Goal: Information Seeking & Learning: Learn about a topic

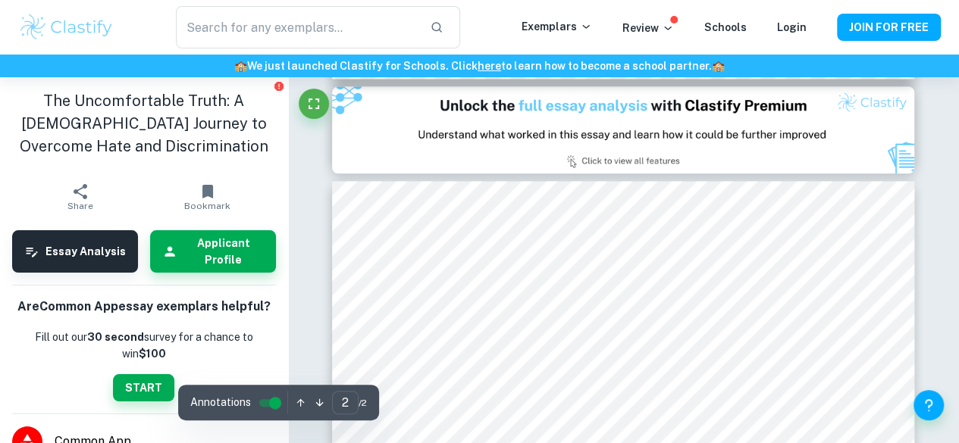
scroll to position [838, 0]
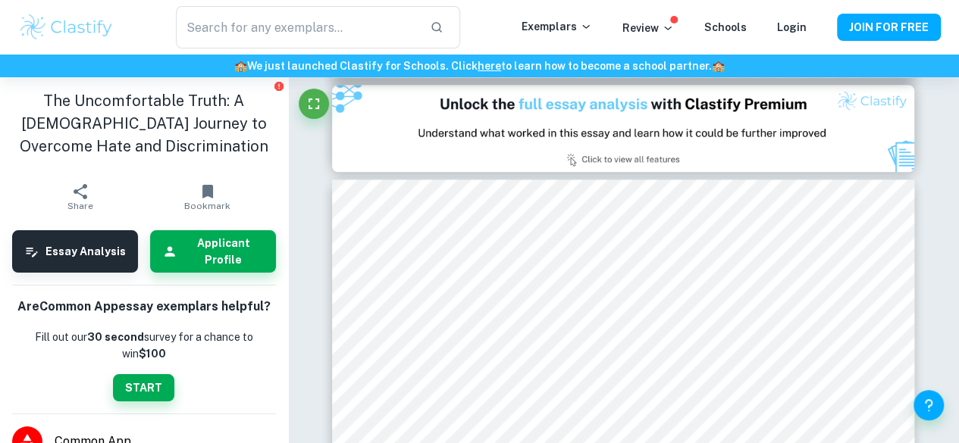
type input "1"
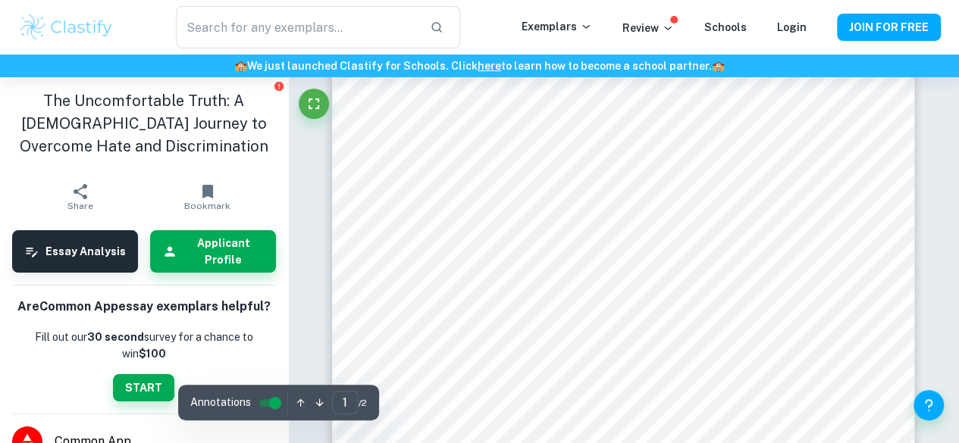
scroll to position [0, 0]
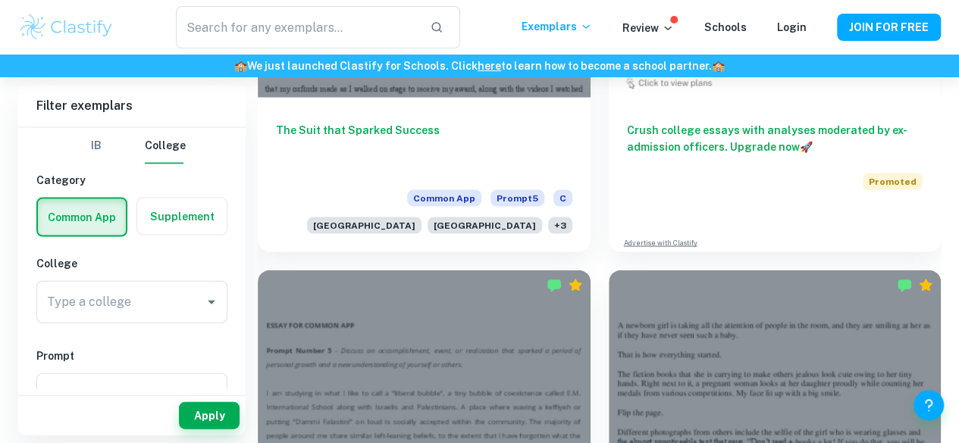
scroll to position [1531, 0]
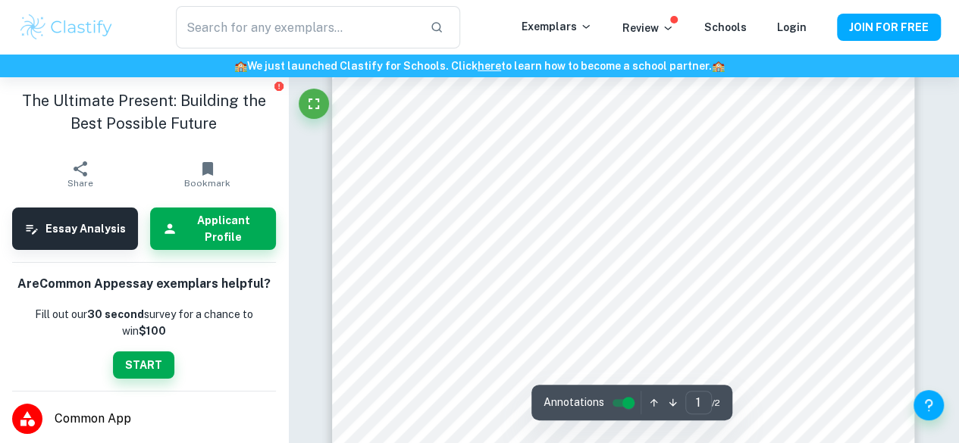
scroll to position [464, 0]
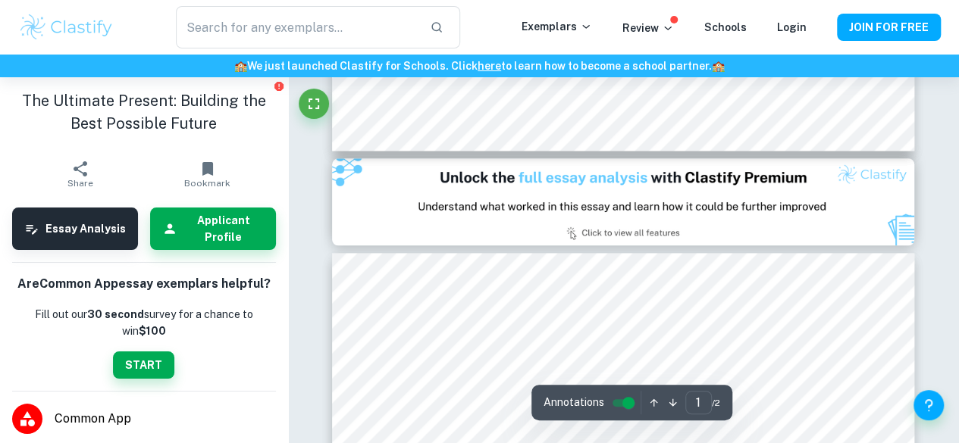
type input "2"
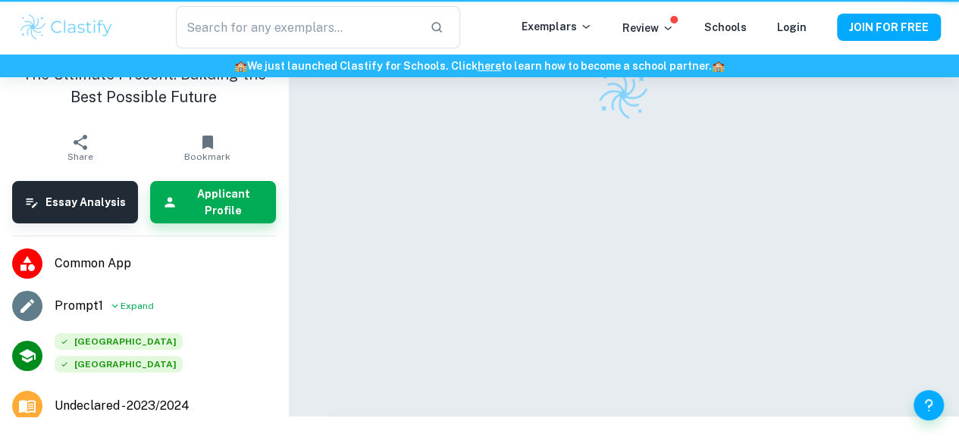
scroll to position [77, 0]
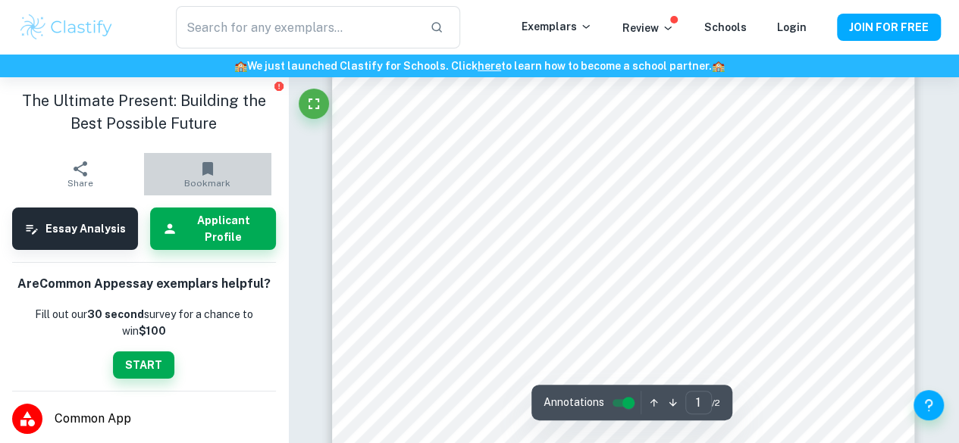
click at [236, 186] on button "Bookmark" at bounding box center [207, 174] width 127 height 42
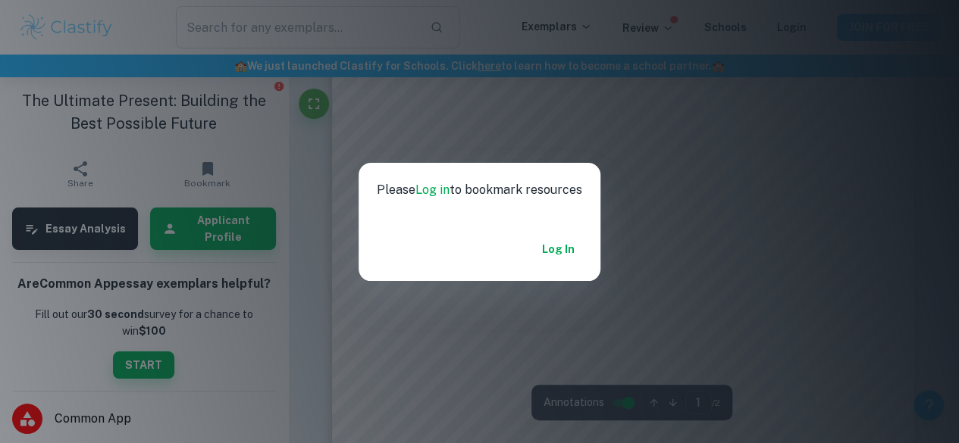
click at [227, 225] on div "Please Log in to bookmark resources Log in" at bounding box center [479, 221] width 959 height 443
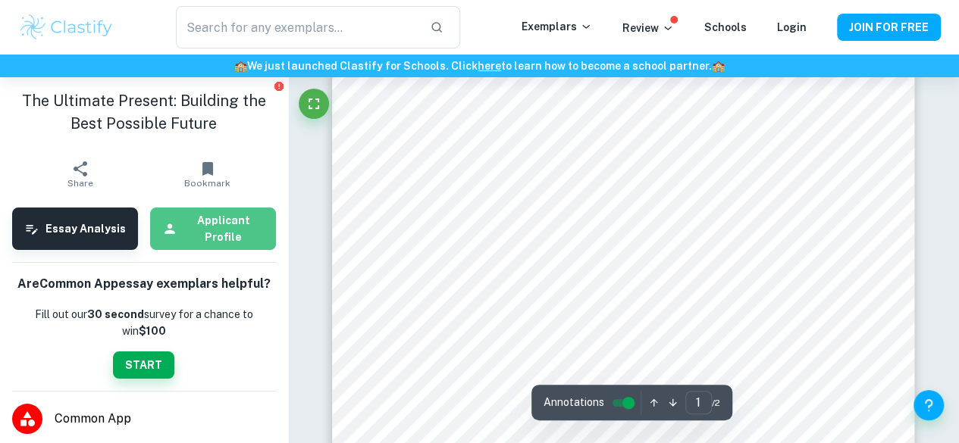
click at [246, 234] on h6 "Applicant Profile" at bounding box center [223, 228] width 80 height 33
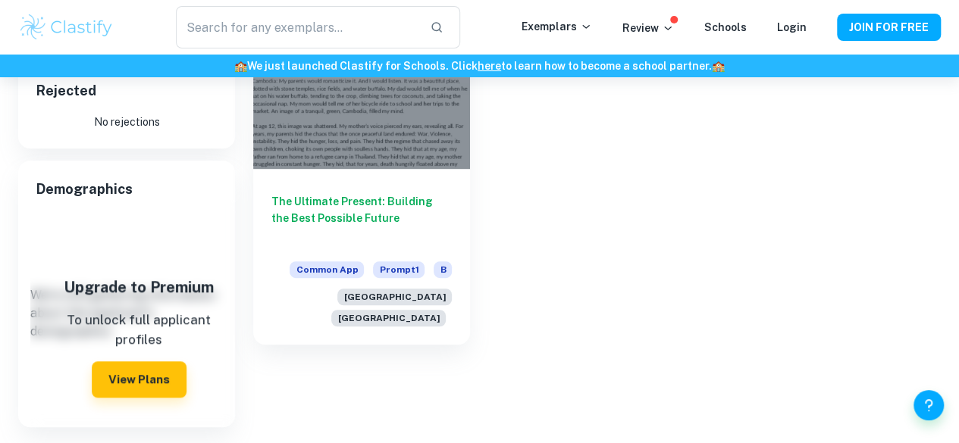
scroll to position [349, 0]
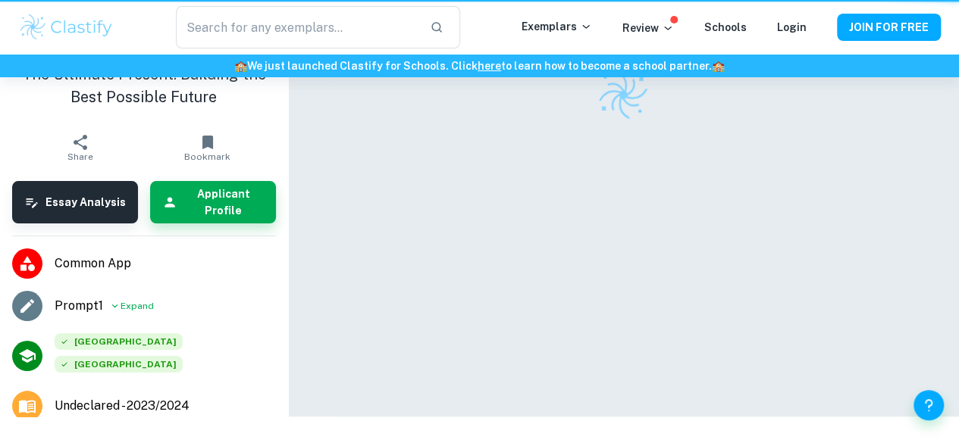
scroll to position [77, 0]
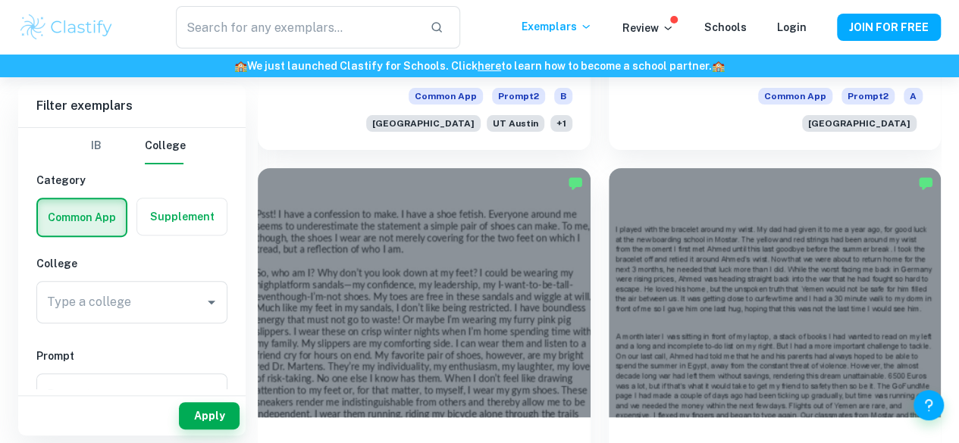
scroll to position [5909, 0]
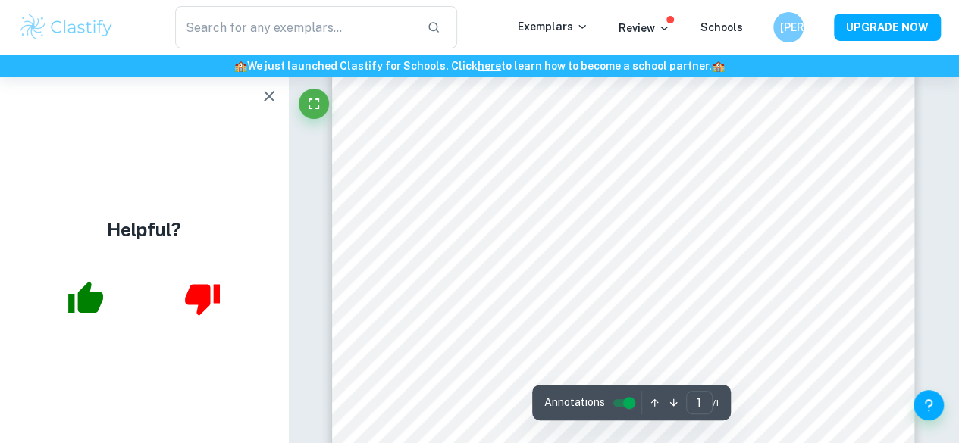
scroll to position [250, 0]
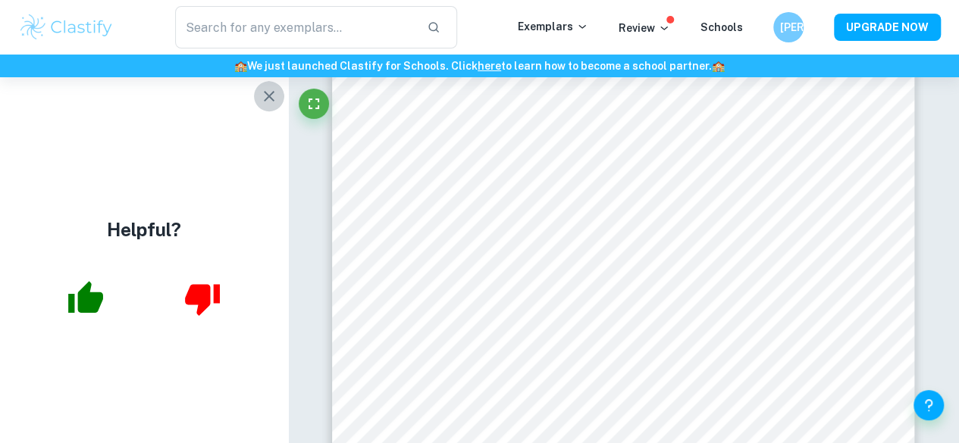
click at [273, 100] on icon "button" at bounding box center [269, 96] width 11 height 11
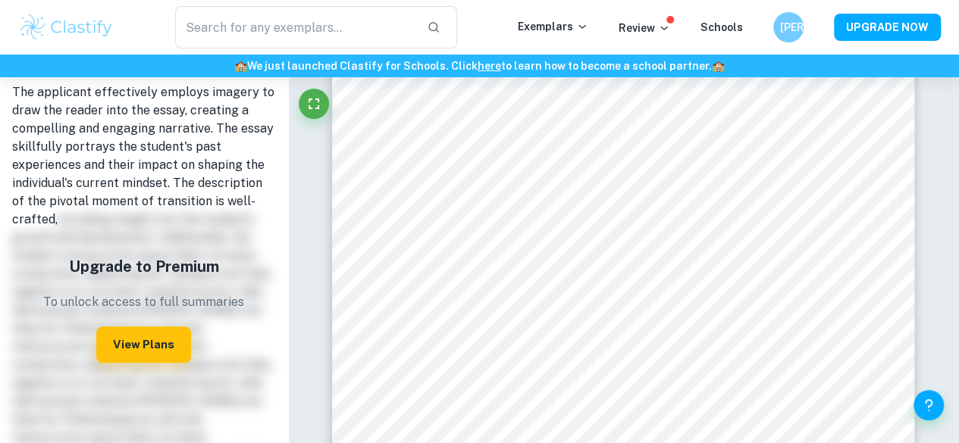
scroll to position [748, 0]
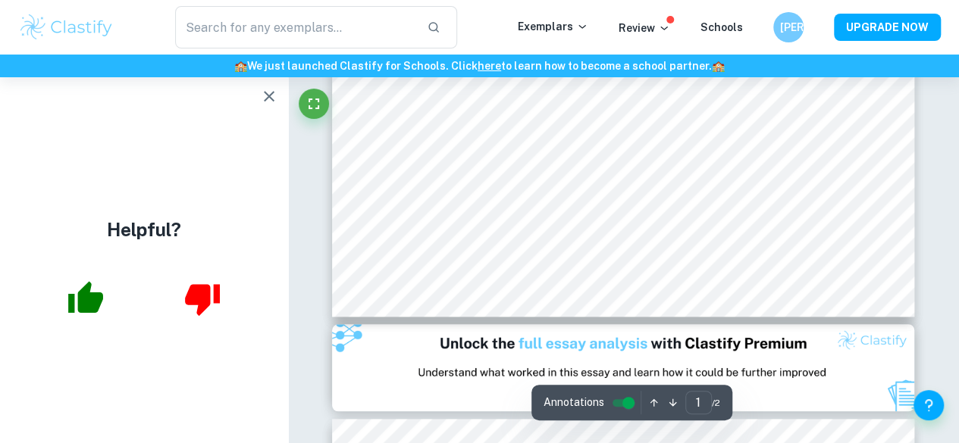
scroll to position [600, 0]
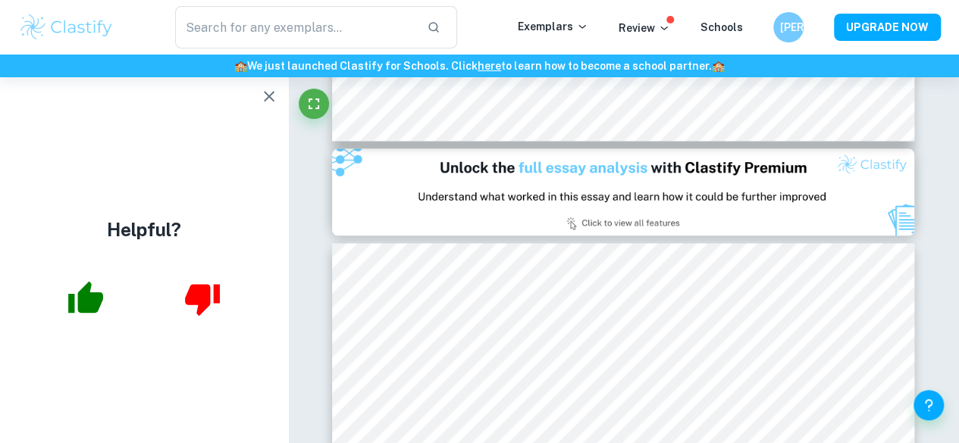
type input "2"
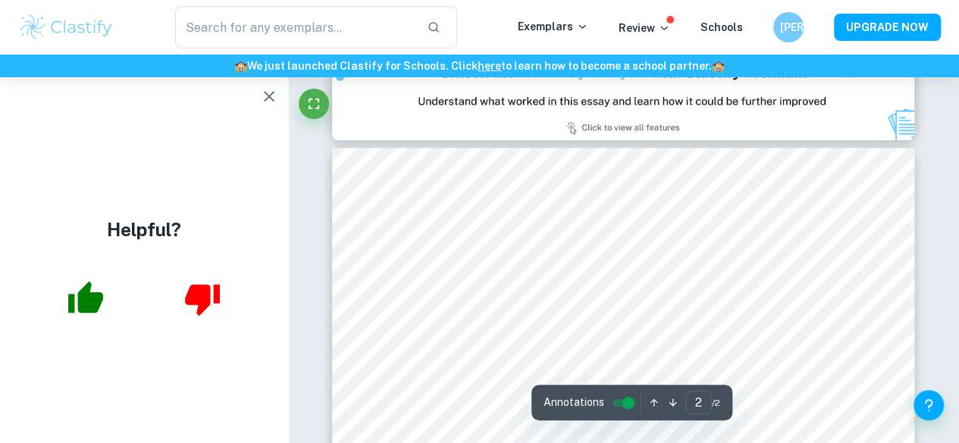
scroll to position [872, 0]
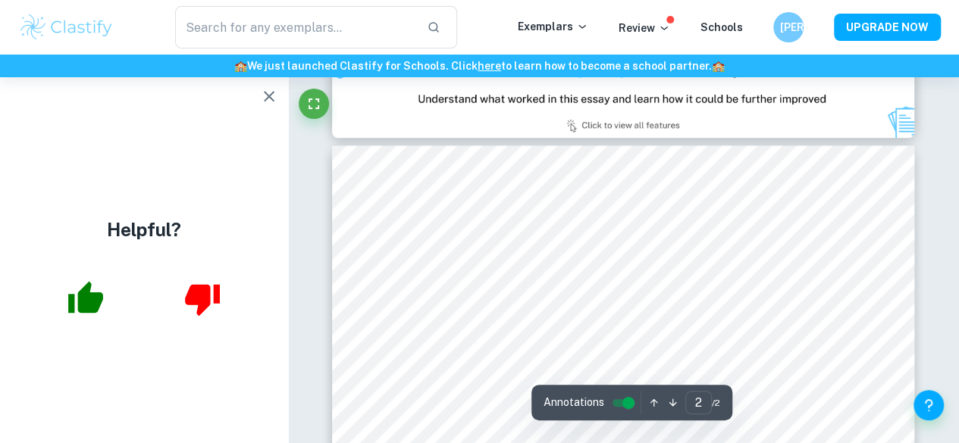
click at [265, 99] on icon "button" at bounding box center [269, 96] width 11 height 11
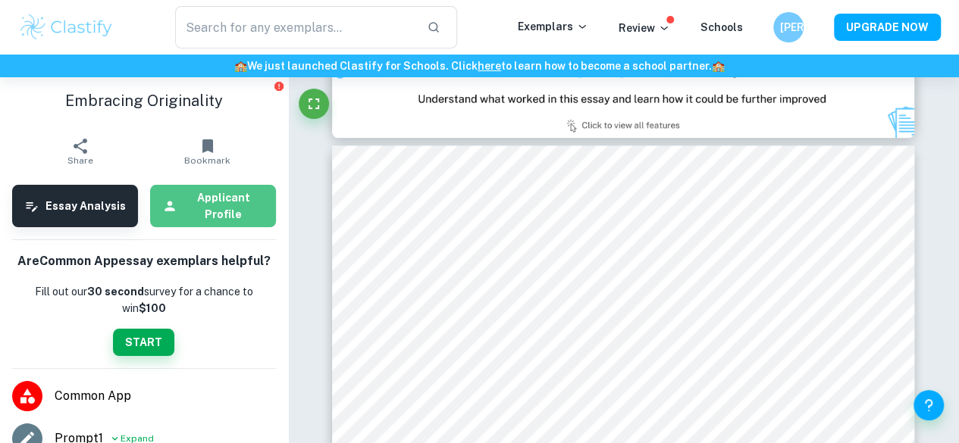
click at [236, 211] on h6 "Applicant Profile" at bounding box center [223, 205] width 80 height 33
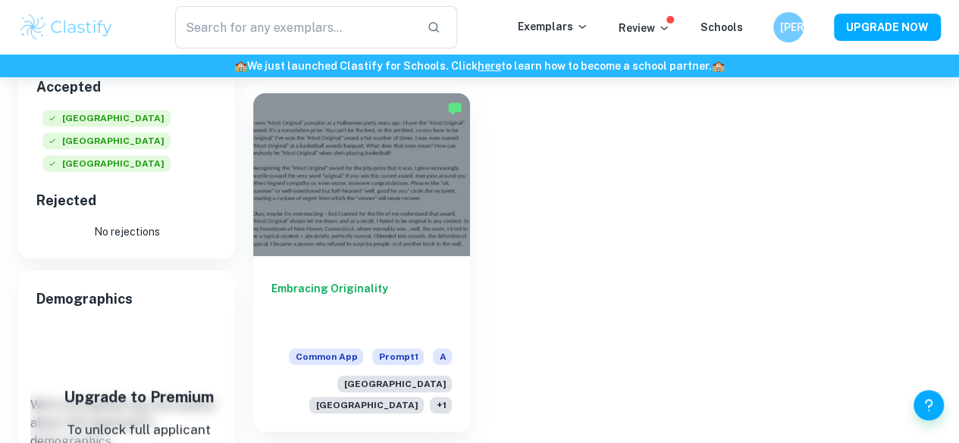
scroll to position [225, 0]
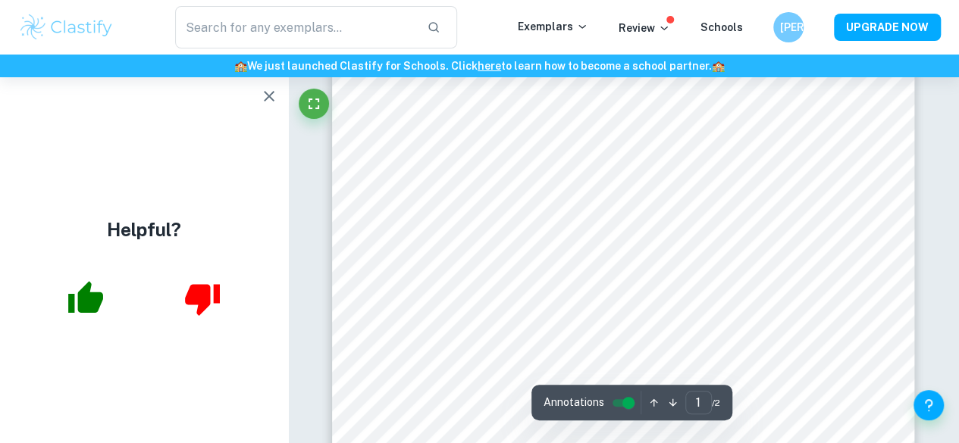
scroll to position [177, 0]
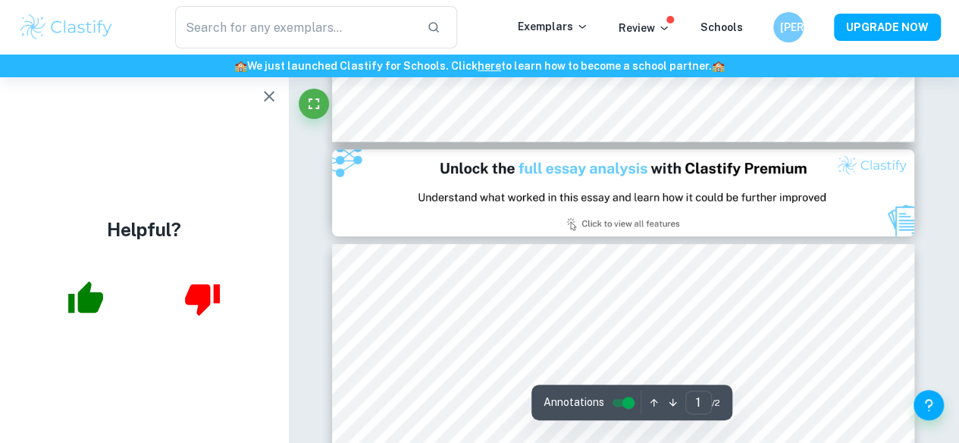
type input "2"
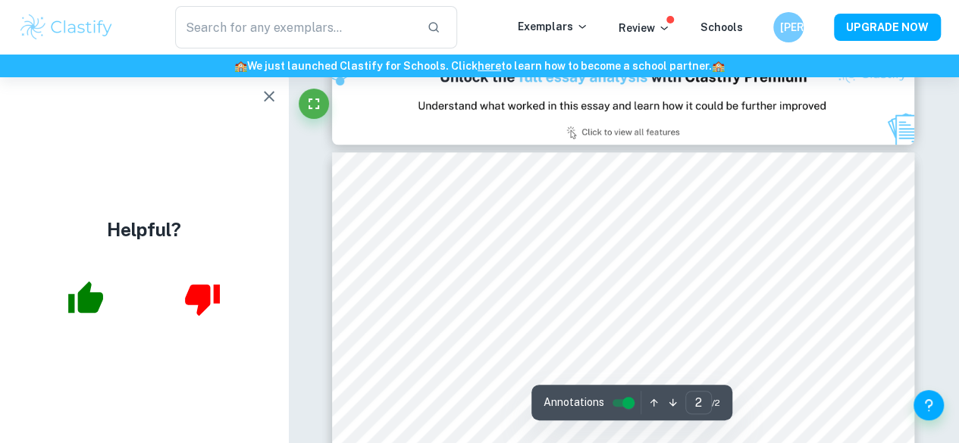
scroll to position [868, 0]
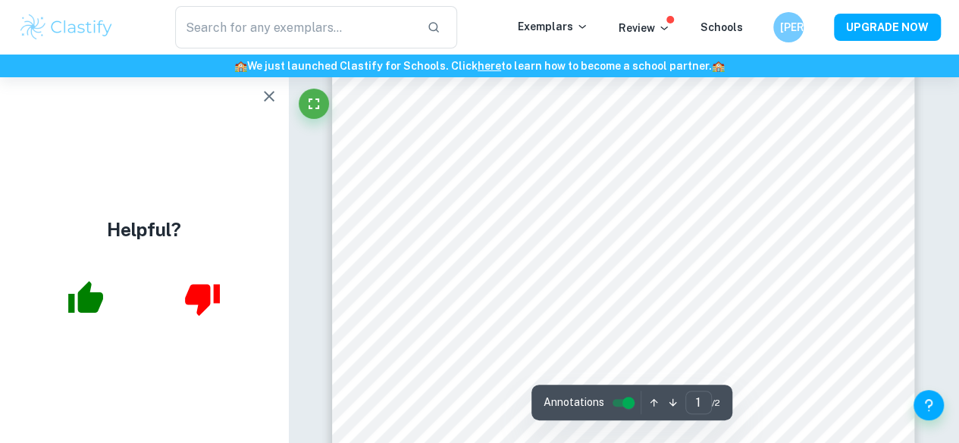
scroll to position [342, 0]
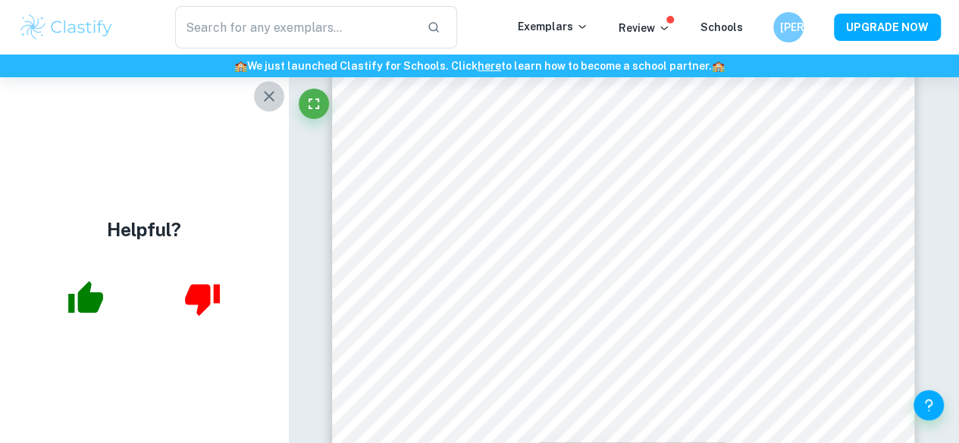
click at [273, 99] on icon "button" at bounding box center [269, 96] width 11 height 11
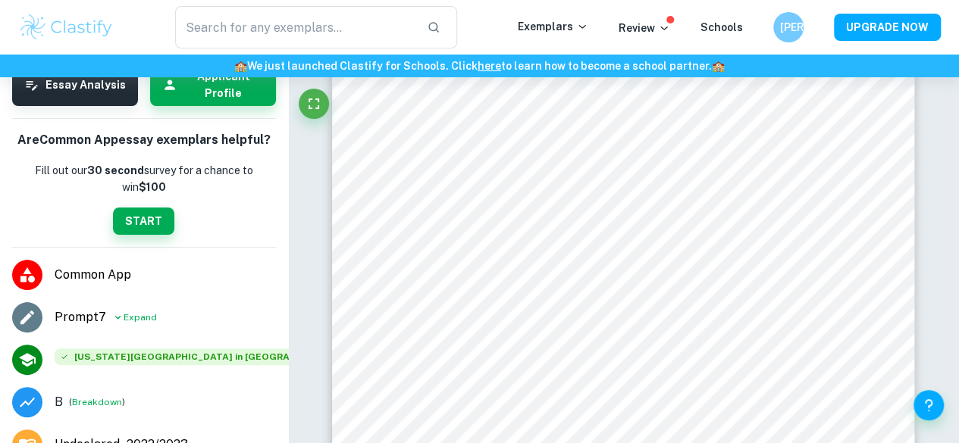
scroll to position [127, 0]
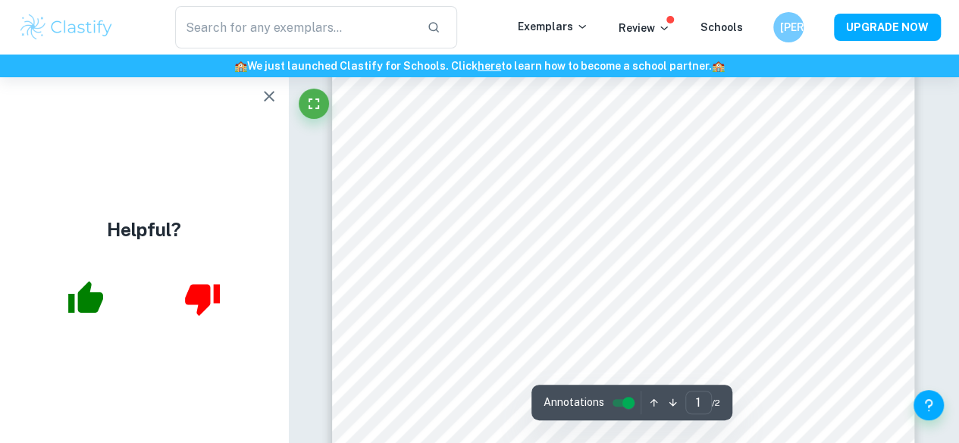
scroll to position [438, 0]
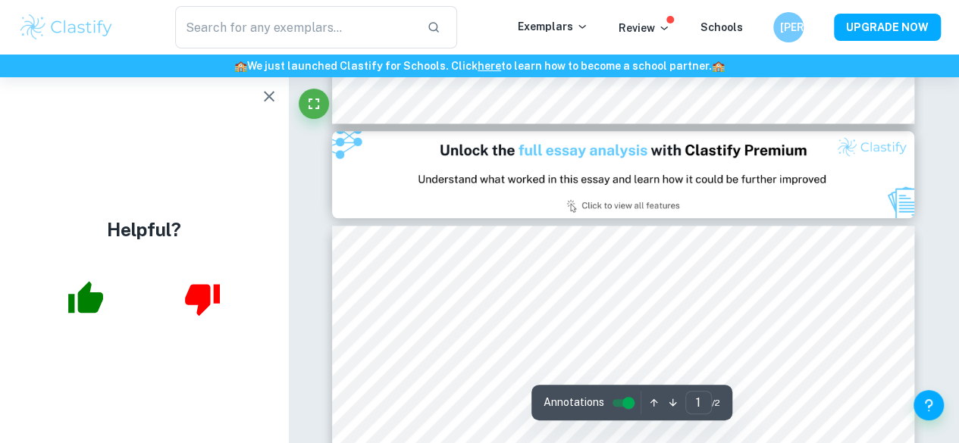
type input "2"
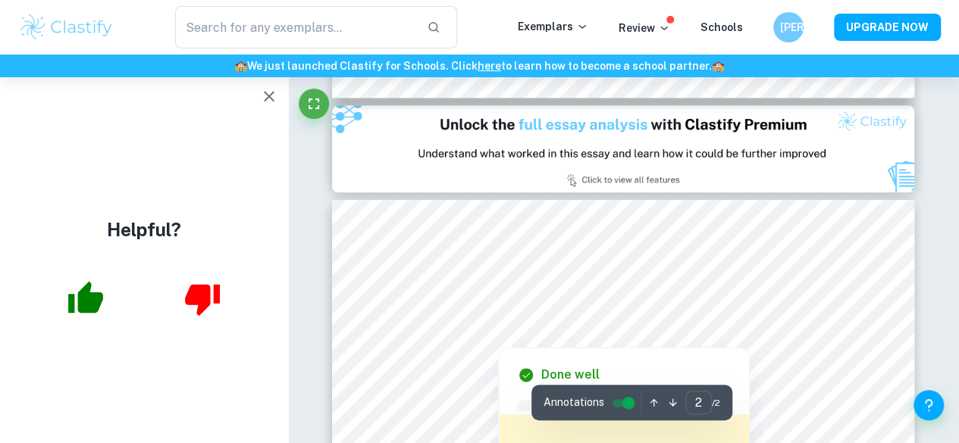
scroll to position [819, 0]
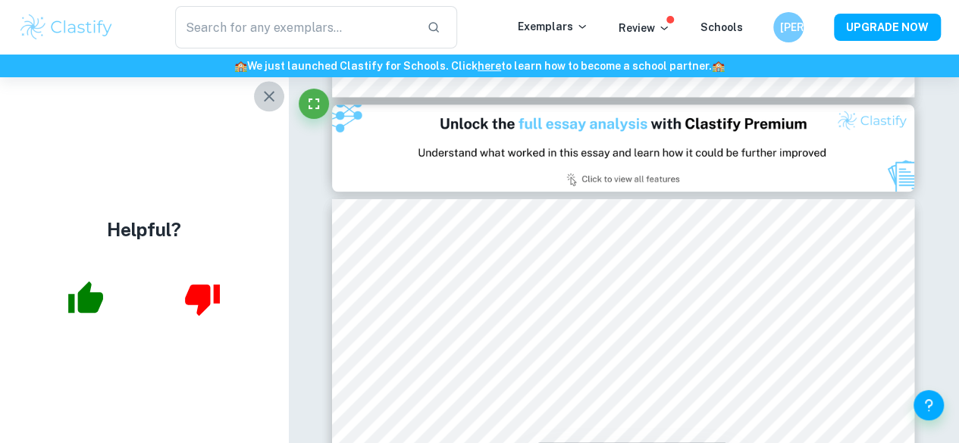
click at [272, 99] on icon "button" at bounding box center [269, 96] width 18 height 18
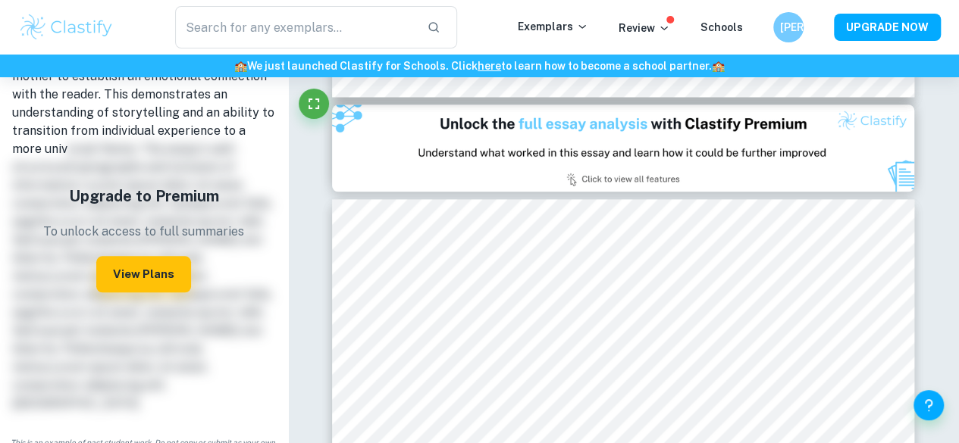
scroll to position [703, 0]
